Goal: Information Seeking & Learning: Learn about a topic

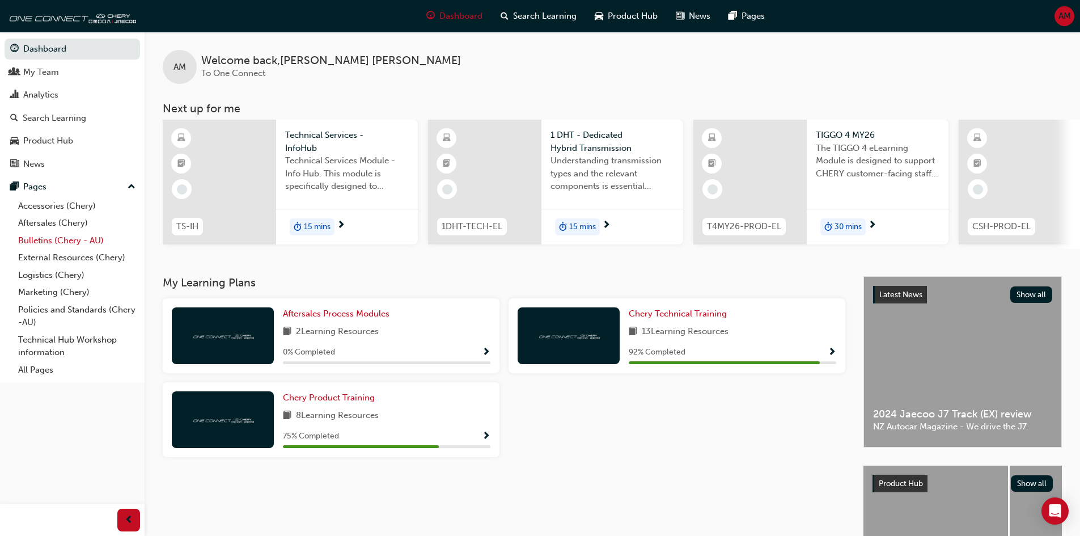
click at [71, 240] on link "Bulletins (Chery - AU)" at bounding box center [77, 241] width 126 height 18
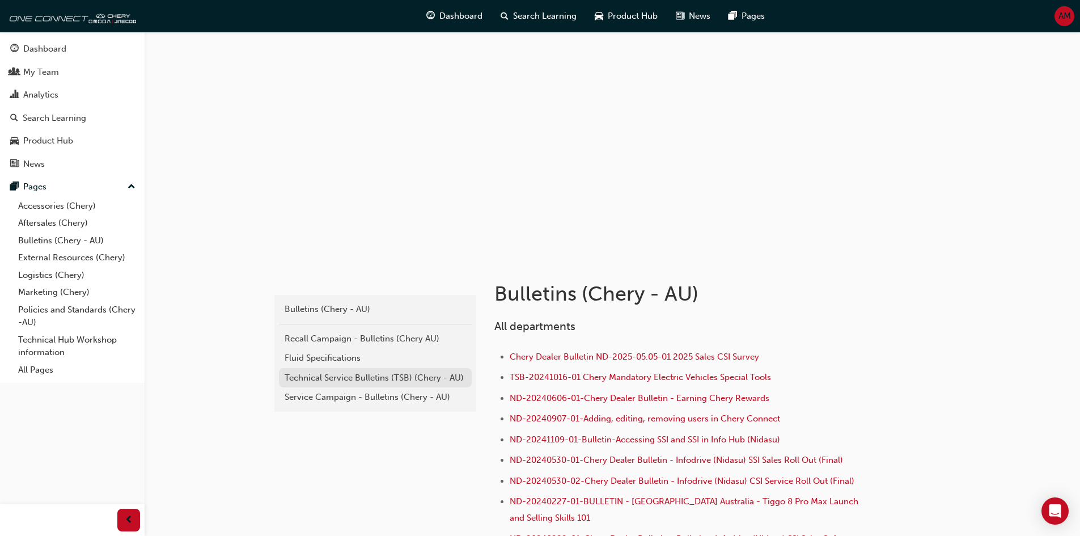
click at [447, 377] on div "Technical Service Bulletins (TSB) (Chery - AU)" at bounding box center [375, 377] width 181 height 13
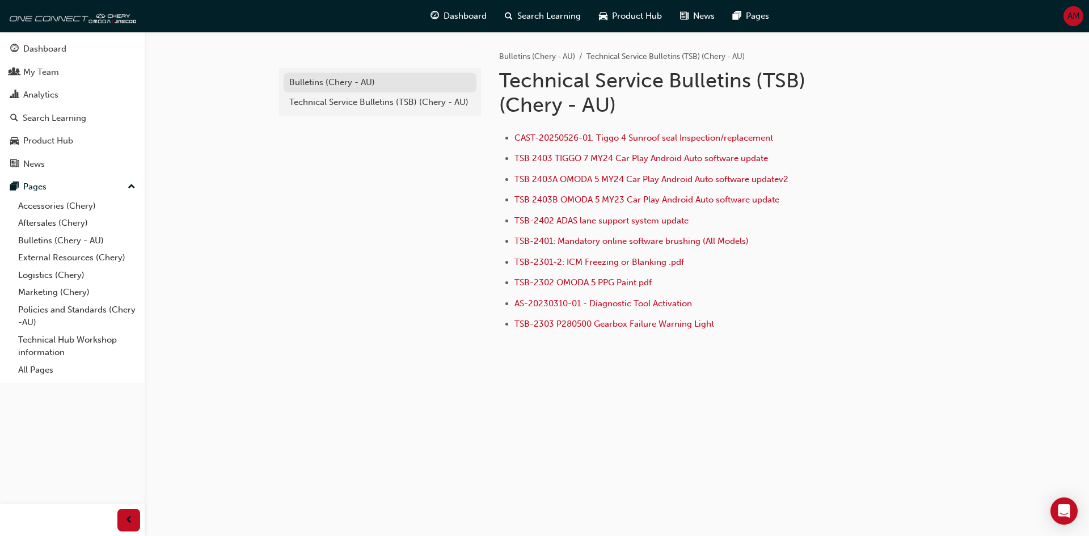
click at [400, 82] on div "Bulletins (Chery - AU)" at bounding box center [379, 82] width 181 height 13
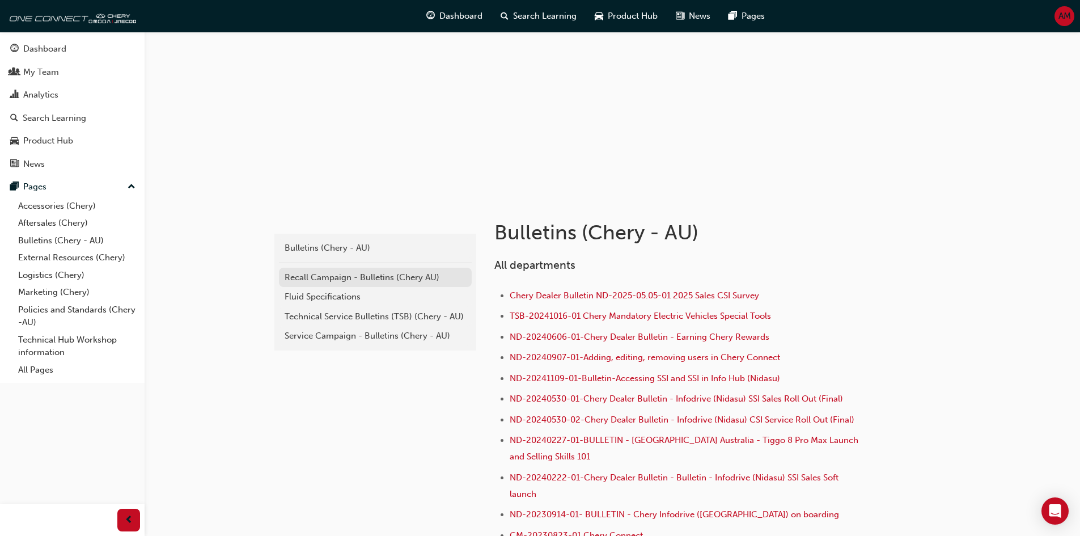
scroll to position [57, 0]
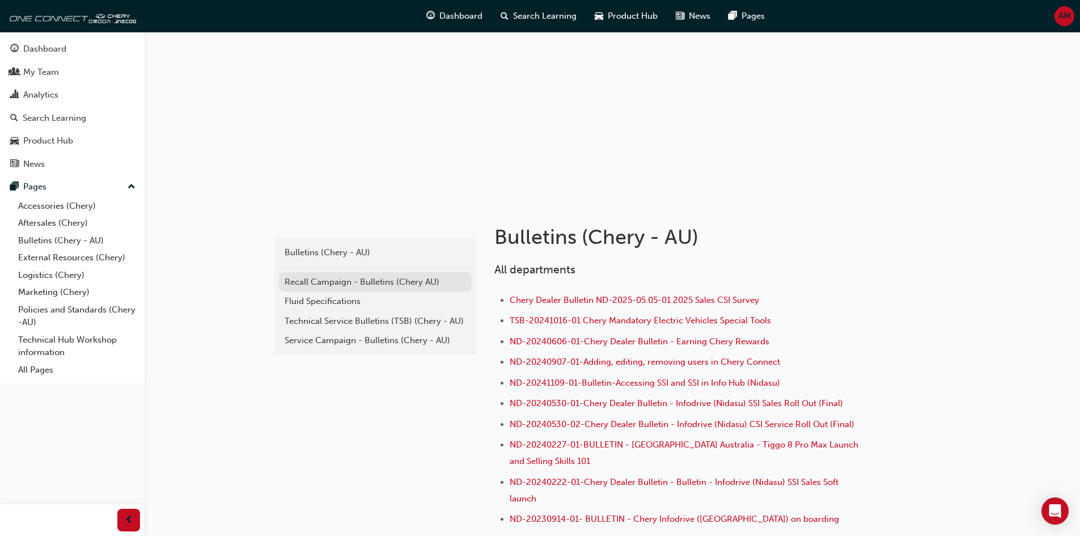
click at [392, 277] on div "Recall Campaign - Bulletins (Chery AU)" at bounding box center [375, 282] width 181 height 13
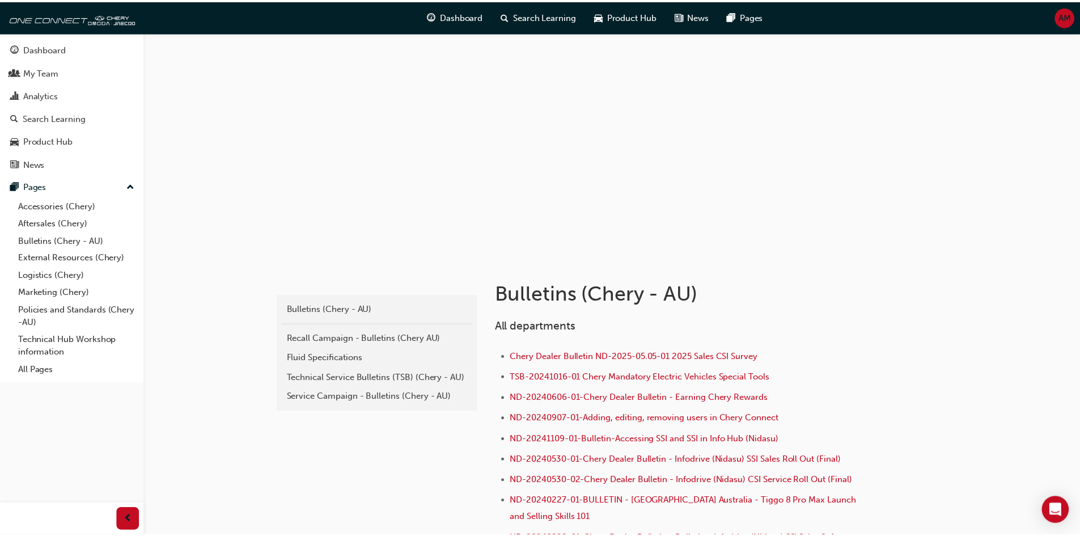
scroll to position [57, 0]
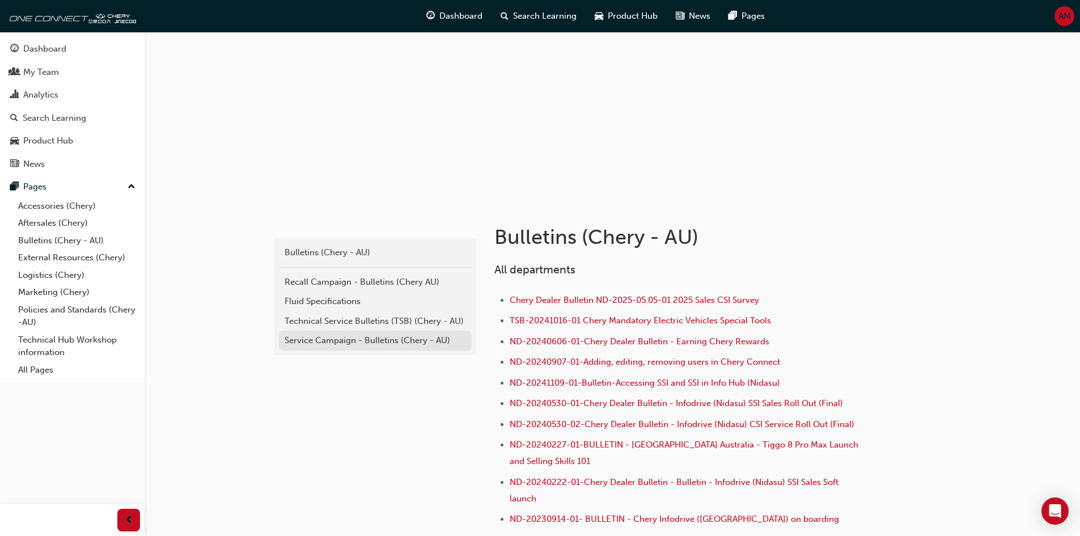
click at [351, 344] on div "Service Campaign - Bulletins (Chery - AU)" at bounding box center [375, 340] width 181 height 13
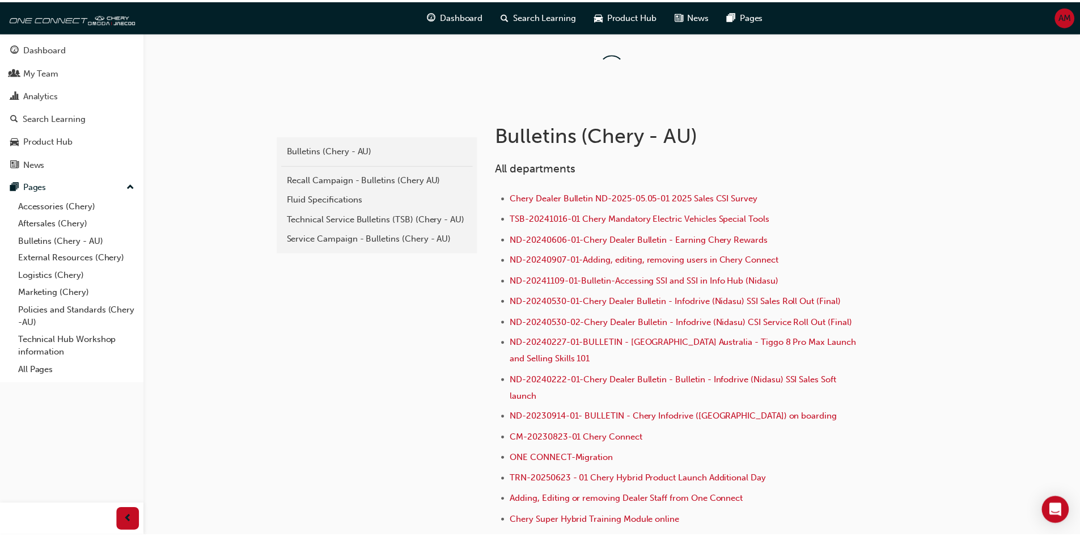
scroll to position [57, 0]
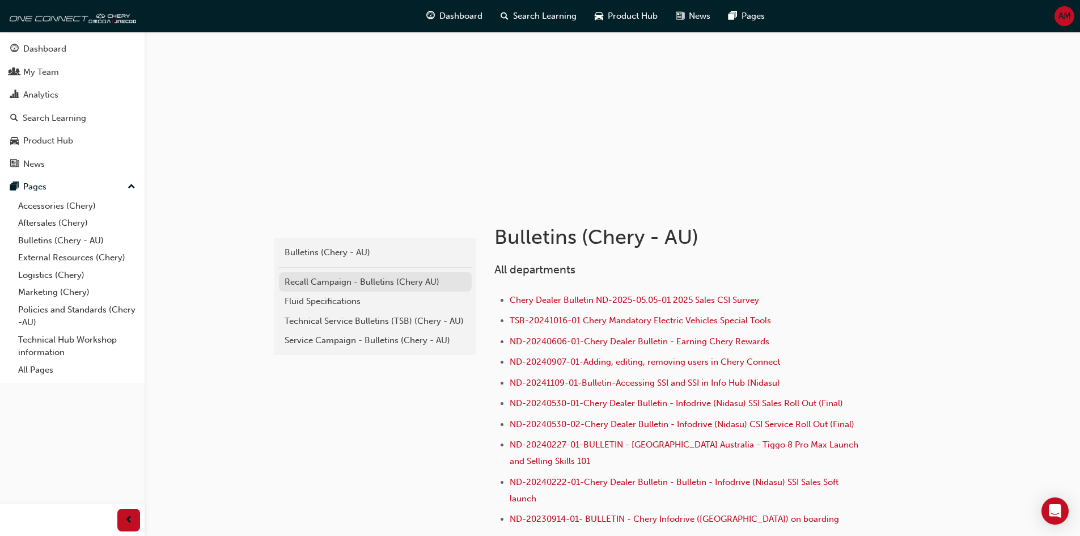
click at [322, 281] on div "Recall Campaign - Bulletins (Chery AU)" at bounding box center [375, 282] width 181 height 13
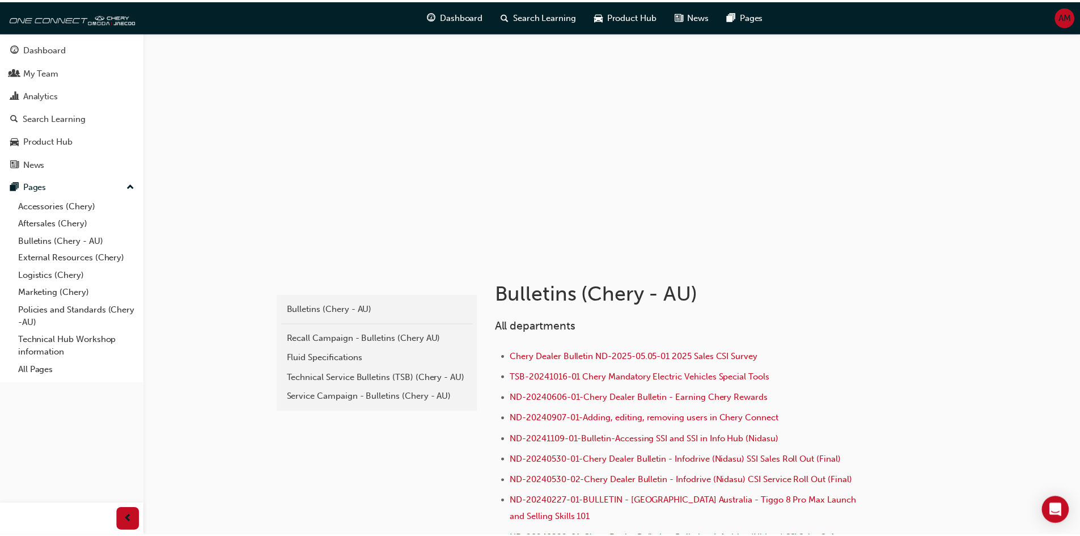
scroll to position [57, 0]
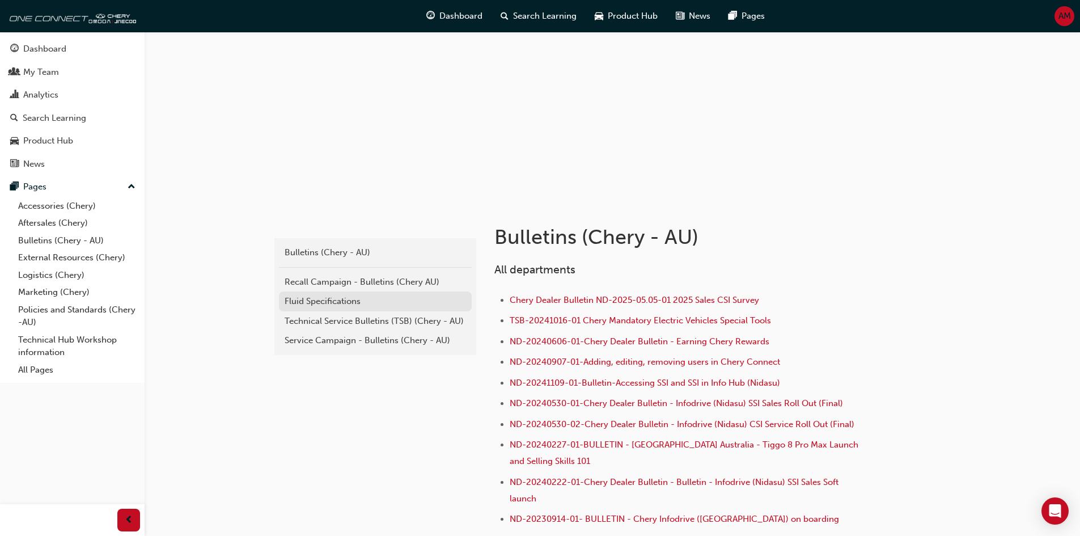
click at [427, 303] on div "Fluid Specifications" at bounding box center [375, 301] width 181 height 13
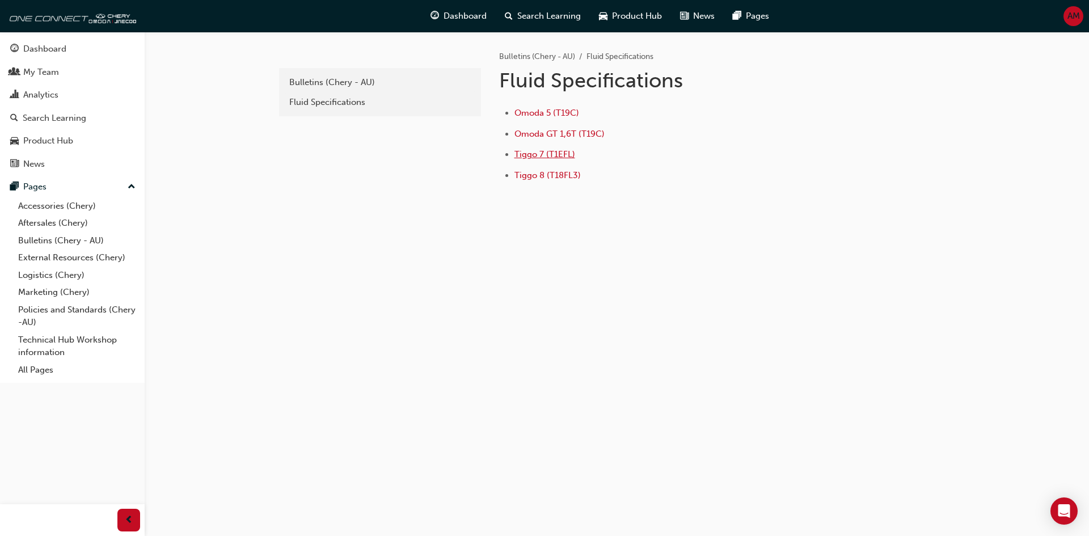
click at [544, 158] on span "Tiggo 7 (T1EFL)" at bounding box center [544, 154] width 61 height 10
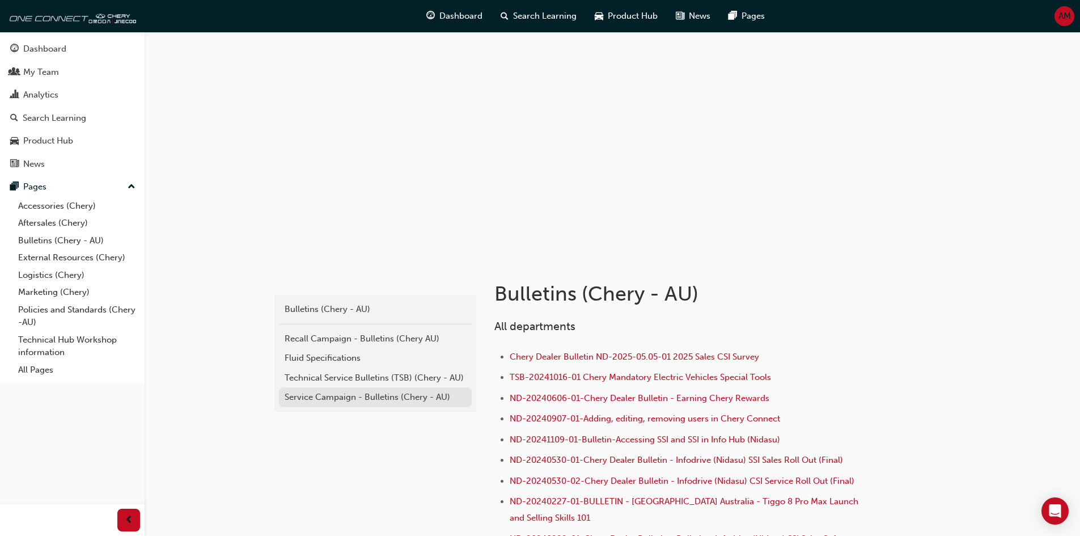
click at [459, 393] on div "Service Campaign - Bulletins (Chery - AU)" at bounding box center [375, 397] width 181 height 13
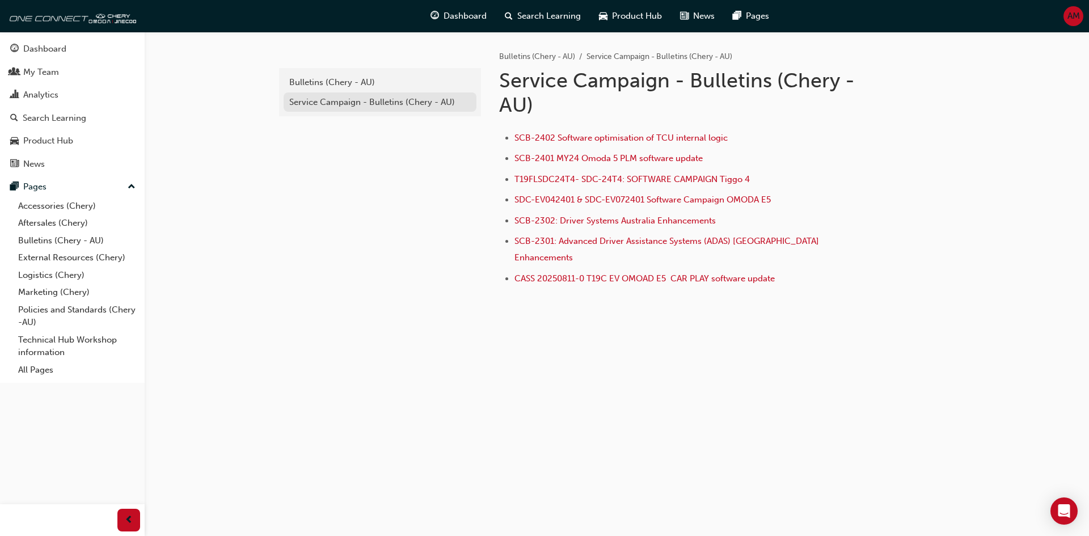
click at [363, 107] on div "Service Campaign - Bulletins (Chery - AU)" at bounding box center [379, 102] width 181 height 13
click at [375, 94] on link "Service Campaign - Bulletins (Chery - AU)" at bounding box center [380, 102] width 193 height 20
click at [380, 80] on div "Bulletins (Chery - AU)" at bounding box center [379, 82] width 181 height 13
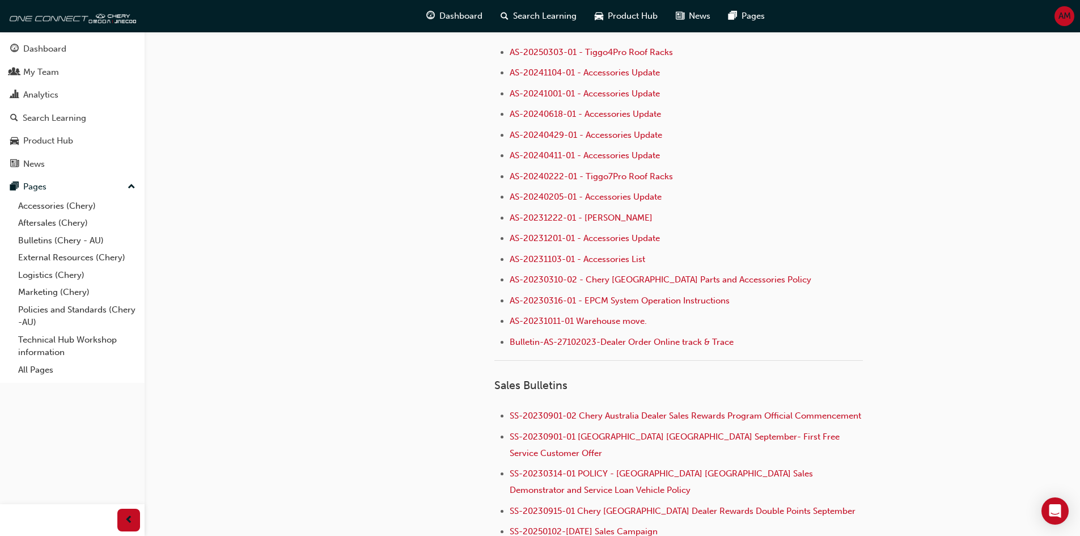
scroll to position [907, 0]
